Goal: Register for event/course

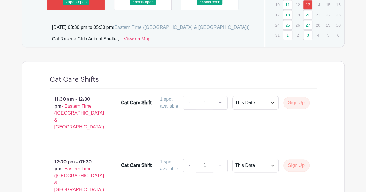
scroll to position [260, 0]
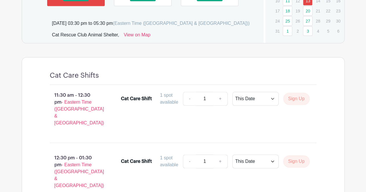
click at [294, 108] on div "Cat Care Shift 1 spot available - 1 + This Date Select Dates Select Dates Sign …" at bounding box center [215, 100] width 188 height 16
click at [291, 105] on button "Sign Up" at bounding box center [296, 99] width 26 height 12
click at [301, 103] on button "Sign Up" at bounding box center [296, 99] width 26 height 12
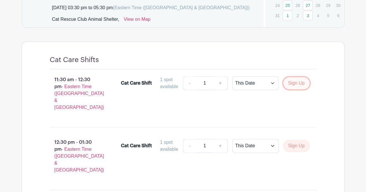
scroll to position [236, 0]
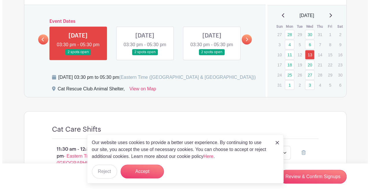
scroll to position [206, 0]
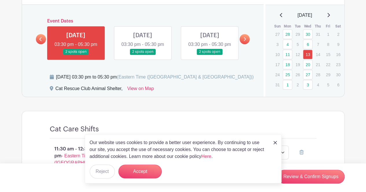
click at [277, 141] on div "Our website uses cookies to provide a better user experience. By continuing to …" at bounding box center [183, 158] width 197 height 49
click at [275, 142] on img at bounding box center [274, 142] width 3 height 3
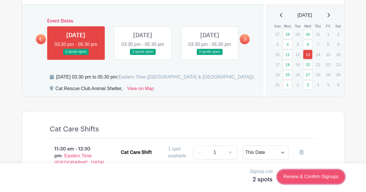
click at [320, 178] on link "Review & Confirm Signups" at bounding box center [310, 177] width 67 height 14
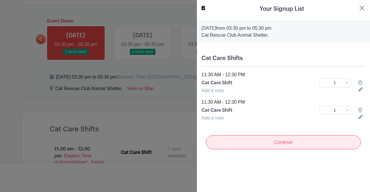
click at [285, 145] on input "Continue" at bounding box center [283, 143] width 155 height 14
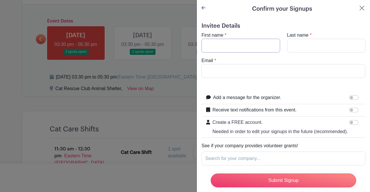
click at [258, 47] on input "First name" at bounding box center [240, 46] width 79 height 14
type input "[GEOGRAPHIC_DATA]"
type input "[PERSON_NAME]"
type input "[PERSON_NAME][EMAIL_ADDRESS][DOMAIN_NAME]"
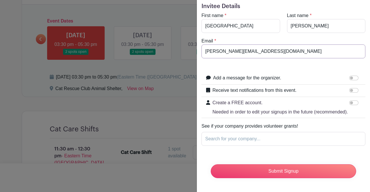
scroll to position [30, 0]
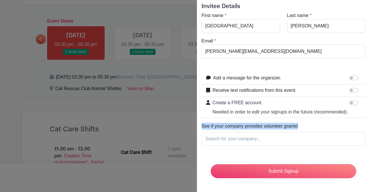
drag, startPoint x: 201, startPoint y: 122, endPoint x: 310, endPoint y: 125, distance: 109.0
click at [310, 125] on span "See if your company provides volunteer grants!" at bounding box center [283, 126] width 164 height 7
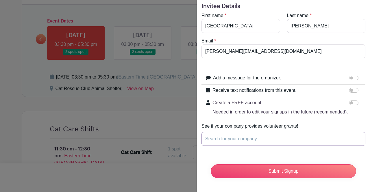
click at [246, 136] on input "Search for your company..." at bounding box center [283, 139] width 164 height 14
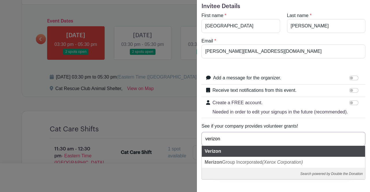
type input "verizon"
click at [252, 148] on div "Verizon" at bounding box center [283, 151] width 163 height 11
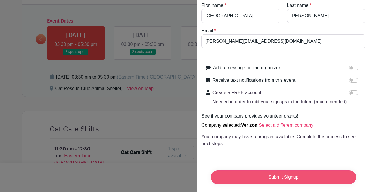
click at [280, 172] on input "Submit Signup" at bounding box center [283, 178] width 145 height 14
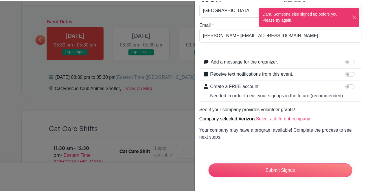
scroll to position [0, 0]
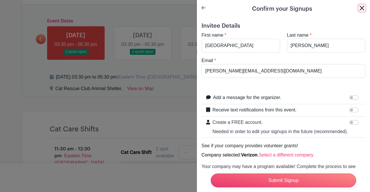
click at [358, 8] on button "Close" at bounding box center [361, 8] width 7 height 7
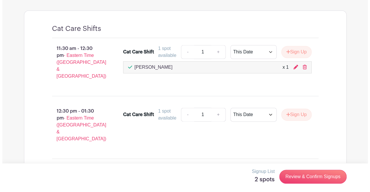
scroll to position [309, 0]
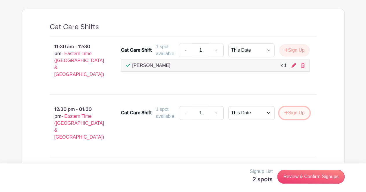
click at [287, 107] on button "Sign Up" at bounding box center [294, 113] width 30 height 12
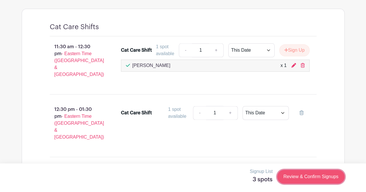
click at [305, 176] on link "Review & Confirm Signups" at bounding box center [310, 177] width 67 height 14
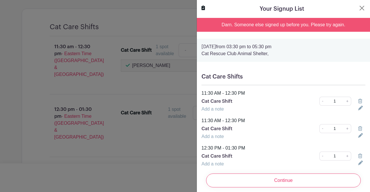
scroll to position [16, 0]
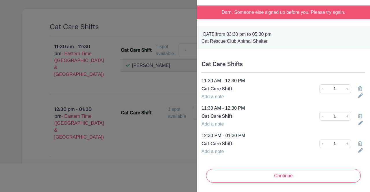
click at [358, 86] on icon at bounding box center [360, 88] width 4 height 5
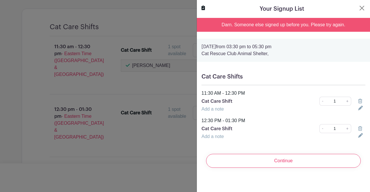
scroll to position [0, 0]
click at [358, 101] on icon at bounding box center [360, 101] width 4 height 5
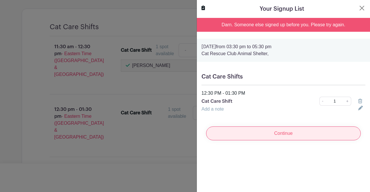
click at [272, 138] on input "Continue" at bounding box center [283, 134] width 155 height 14
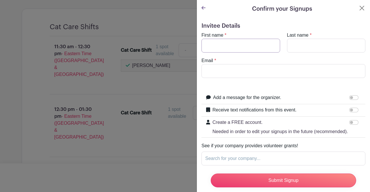
click at [246, 45] on input "First name" at bounding box center [240, 46] width 79 height 14
type input "[GEOGRAPHIC_DATA]"
type input "[PERSON_NAME]"
type input "[PERSON_NAME][EMAIL_ADDRESS][DOMAIN_NAME]"
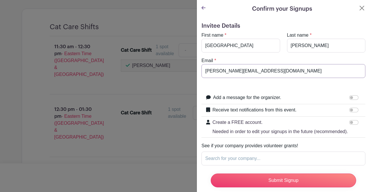
scroll to position [30, 0]
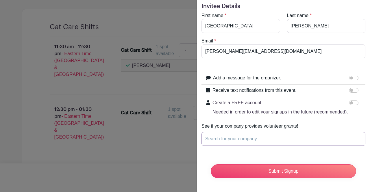
click at [249, 138] on input "Search for your company..." at bounding box center [283, 139] width 164 height 14
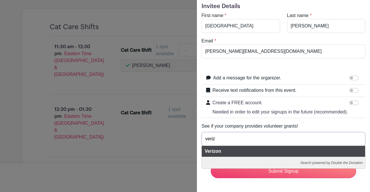
type input "veriz"
click at [260, 151] on div "Verizon" at bounding box center [283, 151] width 163 height 11
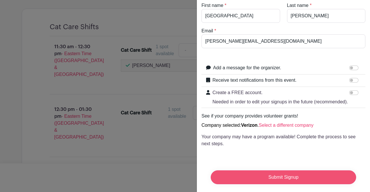
click at [267, 174] on input "Submit Signup" at bounding box center [283, 178] width 145 height 14
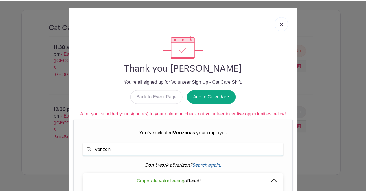
scroll to position [1, 0]
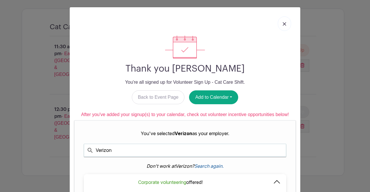
click at [283, 22] on link at bounding box center [284, 23] width 13 height 14
